Goal: Task Accomplishment & Management: Manage account settings

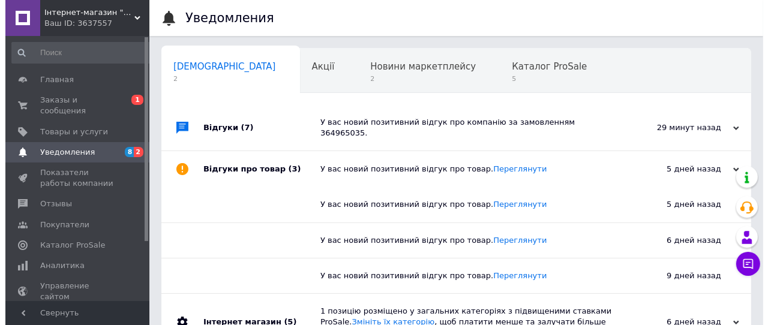
scroll to position [0, 4]
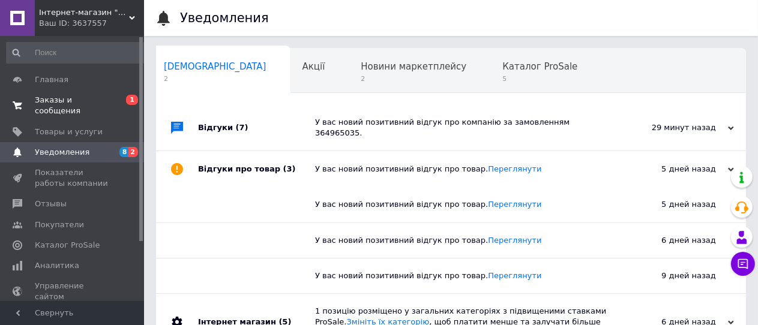
click at [47, 97] on span "Заказы и сообщения" at bounding box center [73, 106] width 76 height 22
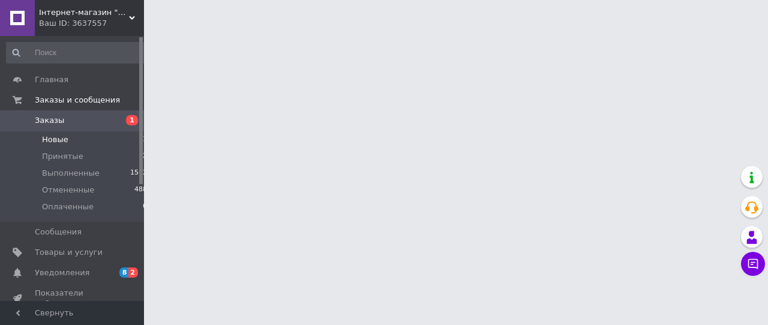
click at [55, 141] on span "Новые" at bounding box center [55, 139] width 26 height 11
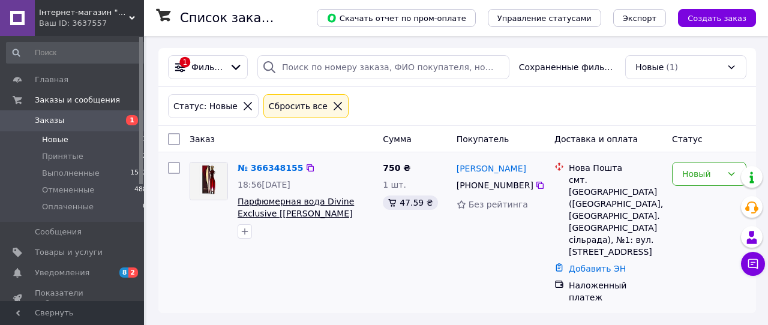
click at [272, 205] on span "Парфюмерная вода Divine Exclusive [[PERSON_NAME] Иксклюсив] от Орифлейм" at bounding box center [296, 214] width 116 height 34
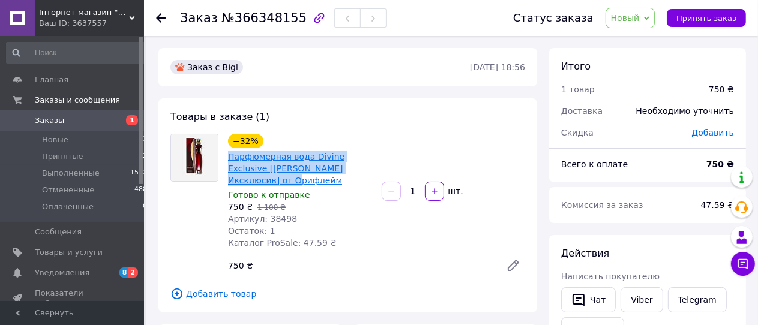
drag, startPoint x: 227, startPoint y: 155, endPoint x: 361, endPoint y: 172, distance: 135.5
click at [361, 172] on div "Парфюмерная вода Divine Exclusive [[PERSON_NAME] Иксклюсив] от Орифлейм" at bounding box center [300, 168] width 146 height 38
copy link "Парфюмерная вода Divine Exclusive [[PERSON_NAME] Иксклюсив] от Орифлейм"
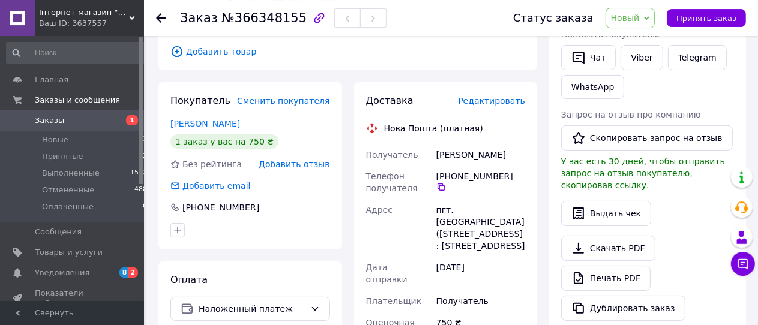
scroll to position [253, 0]
